Goal: Information Seeking & Learning: Learn about a topic

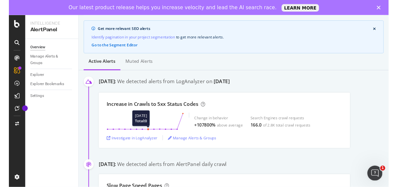
scroll to position [52, 0]
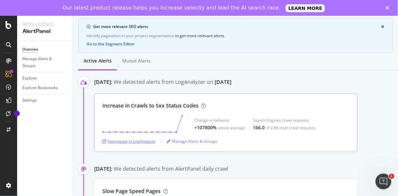
click at [142, 138] on div "Investigate in LogAnalyzer" at bounding box center [128, 141] width 53 height 6
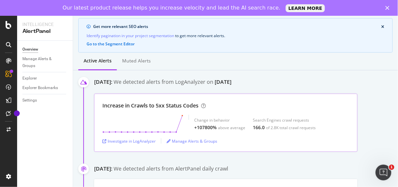
click at [204, 128] on div "+107800%" at bounding box center [205, 127] width 22 height 7
click at [226, 127] on div "above average" at bounding box center [231, 128] width 27 height 6
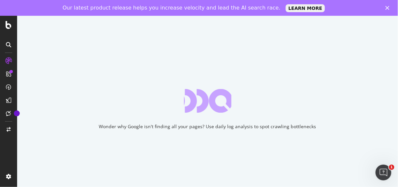
click at [387, 6] on icon "Close" at bounding box center [387, 8] width 4 height 4
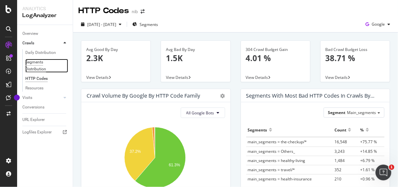
click at [36, 66] on div "Segments Distribution" at bounding box center [43, 66] width 37 height 14
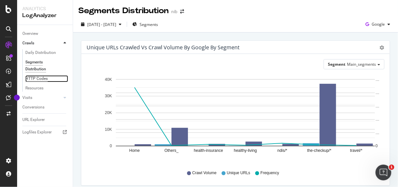
click at [38, 80] on div "HTTP Codes" at bounding box center [36, 78] width 22 height 7
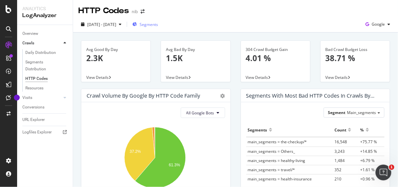
click at [158, 23] on span "Segments" at bounding box center [148, 25] width 18 height 6
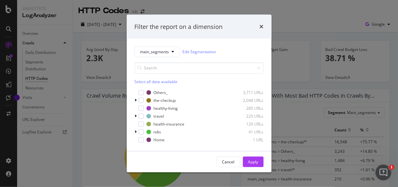
click at [299, 21] on div "Filter the report on a dimension main_segments Edit Segmentation Select all dat…" at bounding box center [199, 93] width 398 height 187
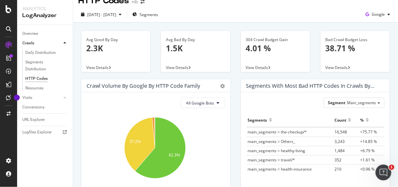
scroll to position [11, 0]
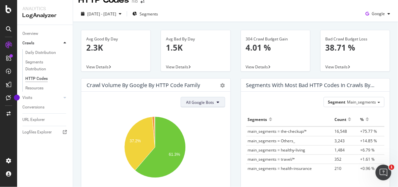
click at [200, 104] on span "All Google Bots" at bounding box center [200, 103] width 28 height 6
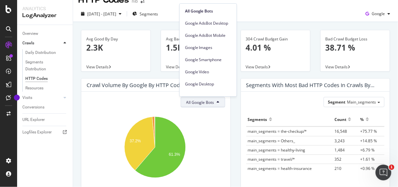
click at [241, 104] on div "Segment Main_segments Hold CMD (⌘) while clicking to filter the report. Segment…" at bounding box center [315, 151] width 149 height 118
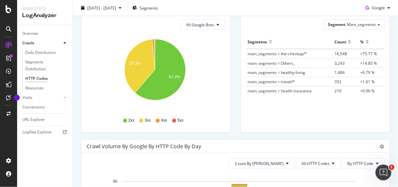
scroll to position [188, 0]
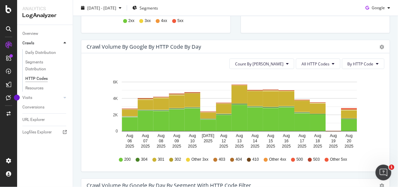
click at [296, 160] on span "500" at bounding box center [299, 160] width 7 height 6
click at [291, 159] on icon at bounding box center [293, 160] width 4 height 4
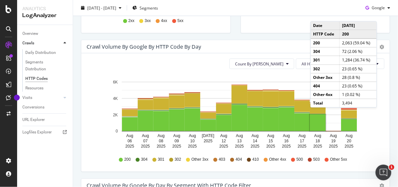
click at [248, 42] on div "Crawl Volume by google by HTTP Code by Day Timeline (by Value) Timeline (by Per…" at bounding box center [235, 46] width 308 height 13
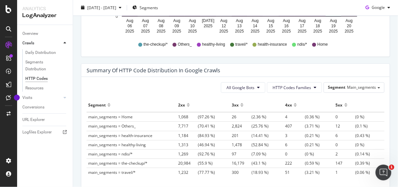
scroll to position [347, 0]
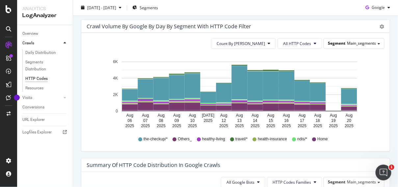
click at [367, 39] on div "Segment Main_segments" at bounding box center [354, 43] width 60 height 10
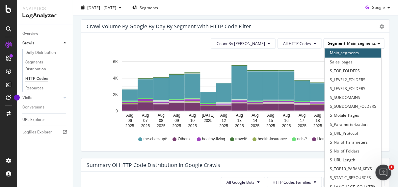
click at [361, 42] on span "Main_segments" at bounding box center [361, 43] width 29 height 6
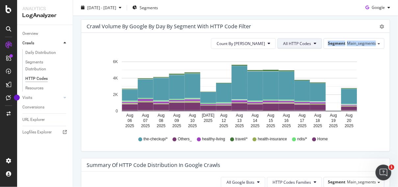
click at [314, 43] on button "All HTTP Codes" at bounding box center [299, 43] width 44 height 11
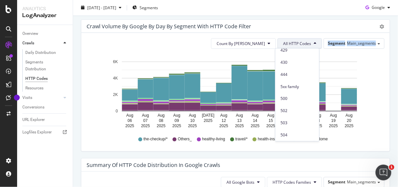
scroll to position [287, 0]
click at [290, 88] on div "5xx family" at bounding box center [297, 86] width 44 height 10
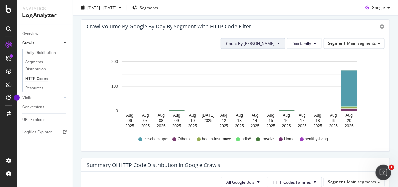
click at [264, 41] on span "Count By Day" at bounding box center [250, 44] width 48 height 6
click at [328, 44] on span "Segment" at bounding box center [336, 43] width 17 height 6
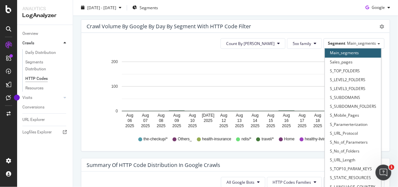
click at [393, 33] on div "Avg Good By Day 2.3K View Details Avg Bad By Day 1.5K View Details 304 Crawl Bu…" at bounding box center [235, 10] width 325 height 648
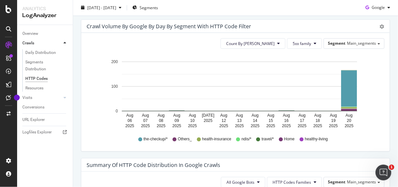
click at [342, 49] on div "Count By Day 5xx family Segment Main_segments Hold CMD (⌘) while clicking to fi…" at bounding box center [235, 92] width 308 height 118
click at [350, 44] on span "Main_segments" at bounding box center [361, 43] width 29 height 6
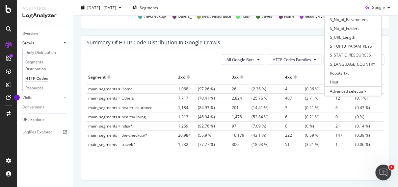
scroll to position [382, 0]
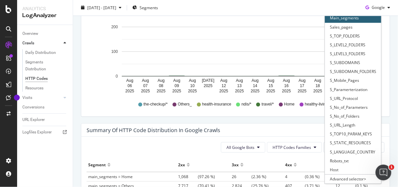
click at [388, 94] on div "Crawl Volume by google by Day by Segment with HTTP Code Filter Timeline (by Val…" at bounding box center [235, 54] width 319 height 139
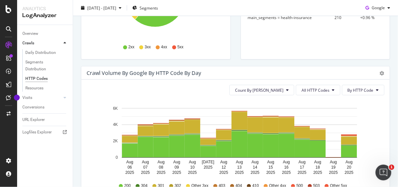
scroll to position [0, 0]
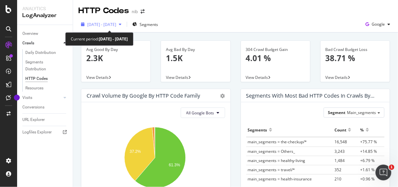
click at [124, 27] on div "2025 Aug. 6th - Aug. 20th" at bounding box center [101, 24] width 46 height 10
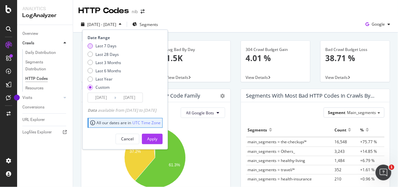
click at [100, 46] on div "Last 7 Days" at bounding box center [105, 46] width 21 height 6
type input "2025/08/15"
type input "2025/08/21"
click at [157, 138] on div "Apply" at bounding box center [152, 139] width 10 height 6
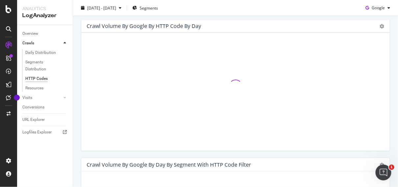
scroll to position [220, 0]
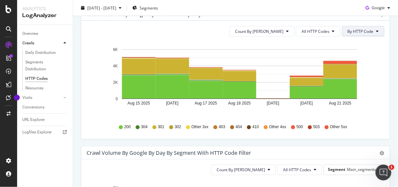
click at [358, 27] on button "By HTTP Code" at bounding box center [363, 31] width 42 height 11
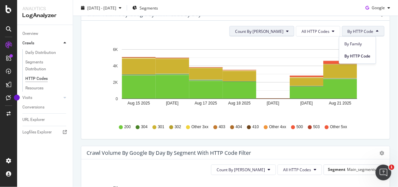
click at [286, 31] on icon at bounding box center [287, 31] width 3 height 4
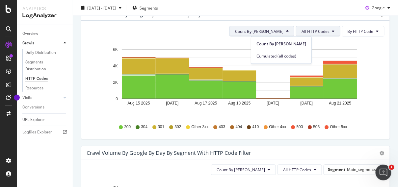
click at [313, 33] on span "All HTTP Codes" at bounding box center [315, 32] width 28 height 6
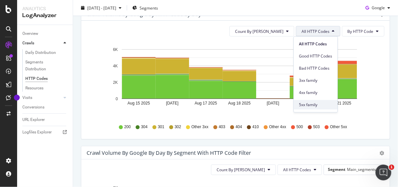
click at [306, 106] on span "5xx family" at bounding box center [315, 105] width 33 height 6
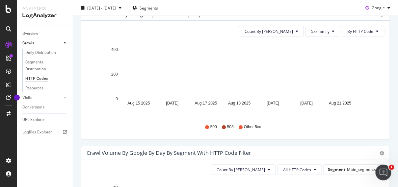
click at [387, 62] on div "Crawl Volume by google by HTTP Code by Day Timeline (by Value) Timeline (by Per…" at bounding box center [235, 76] width 319 height 139
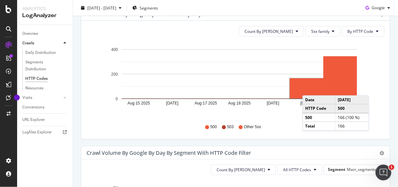
click at [309, 89] on rect "A chart." at bounding box center [307, 89] width 34 height 20
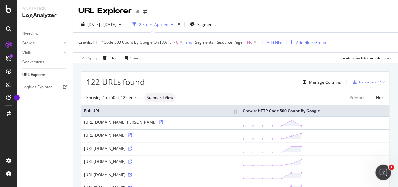
click at [324, 114] on th "Crawls: HTTP Code 500 Count By Google" at bounding box center [315, 111] width 150 height 11
click at [331, 83] on div "Manage Columns" at bounding box center [325, 83] width 32 height 6
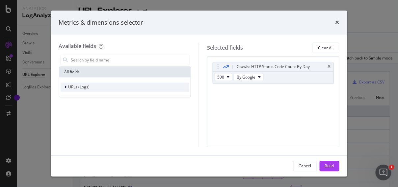
click at [127, 85] on div "URLs (Logs)" at bounding box center [125, 87] width 129 height 9
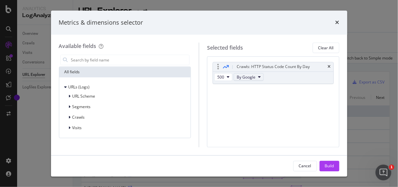
click at [252, 78] on span "By Google" at bounding box center [245, 77] width 19 height 6
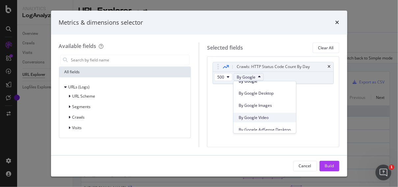
scroll to position [55, 0]
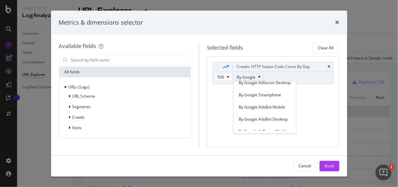
click at [320, 111] on div "Crawls: HTTP Status Code Count By Day 500 By Google You can use this field as a…" at bounding box center [273, 102] width 132 height 91
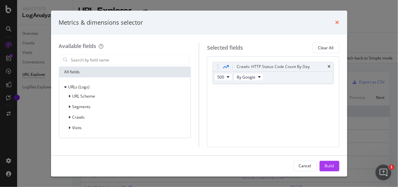
click at [335, 22] on icon "times" at bounding box center [337, 22] width 4 height 5
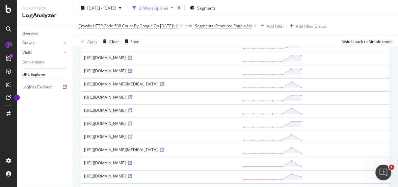
scroll to position [133, 0]
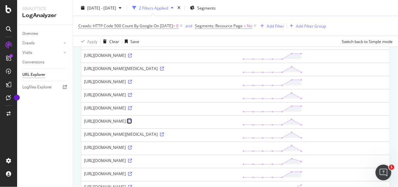
click at [132, 123] on icon at bounding box center [130, 121] width 4 height 4
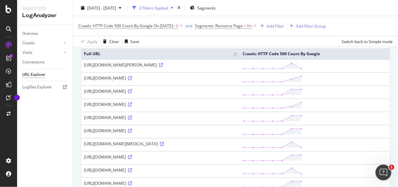
scroll to position [0, 0]
